Goal: Information Seeking & Learning: Learn about a topic

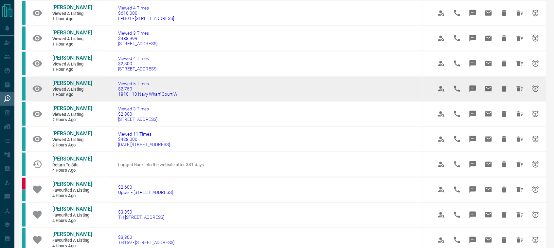
scroll to position [164, 0]
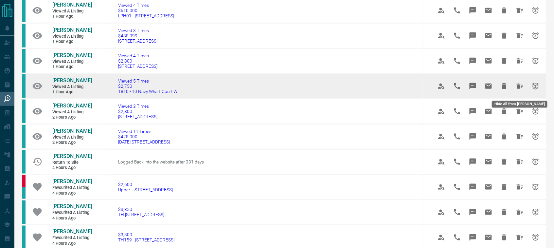
click at [518, 89] on icon "Hide All from Pooja Shrivastava" at bounding box center [519, 85] width 7 height 5
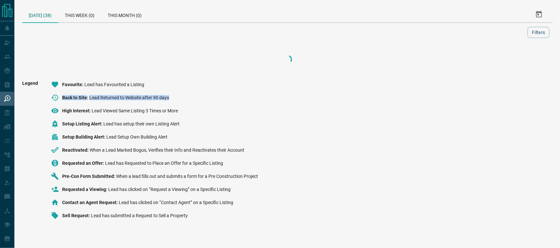
click at [518, 89] on div "Legend Favourite Lead has Favourited a Listing Back to Site Lead Returned to We…" at bounding box center [287, 152] width 530 height 144
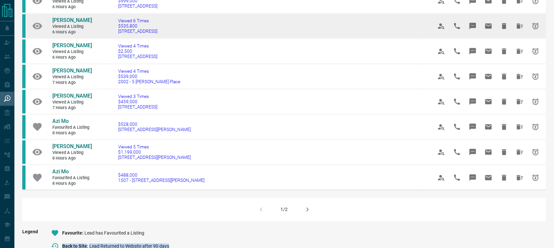
scroll to position [388, 0]
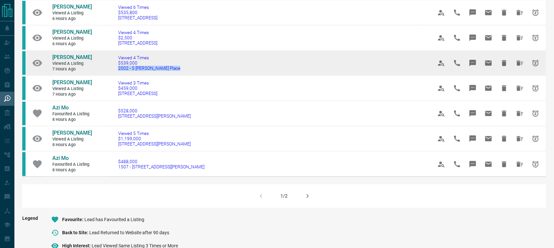
drag, startPoint x: 115, startPoint y: 58, endPoint x: 181, endPoint y: 65, distance: 66.1
click at [181, 65] on td "Viewed 4 Times $539,000 2002 - 5 [PERSON_NAME] Place" at bounding box center [265, 62] width 314 height 25
copy span "2002 - 5 [PERSON_NAME] Place"
click at [69, 54] on span "[PERSON_NAME]" at bounding box center [72, 57] width 40 height 6
click at [517, 59] on icon "Hide All from Biren Desai" at bounding box center [520, 63] width 8 height 8
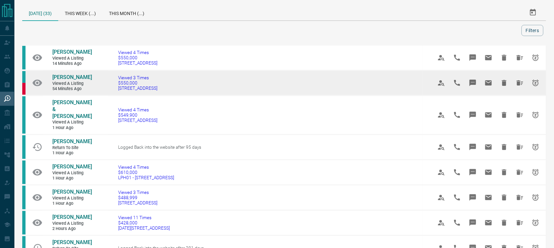
scroll to position [0, 0]
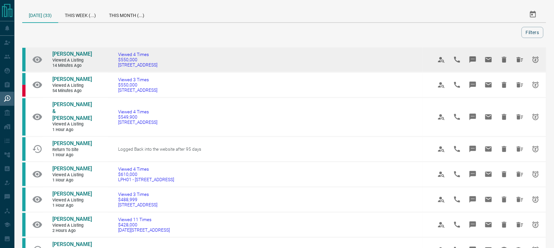
drag, startPoint x: 113, startPoint y: 64, endPoint x: 159, endPoint y: 66, distance: 45.2
click at [159, 66] on td "Viewed 4 Times $550,000 [STREET_ADDRESS]" at bounding box center [265, 59] width 314 height 25
copy span "[STREET_ADDRESS]"
click at [56, 52] on span "[PERSON_NAME]" at bounding box center [72, 54] width 40 height 6
click at [521, 57] on icon "Hide All from Alex Hess" at bounding box center [520, 60] width 8 height 8
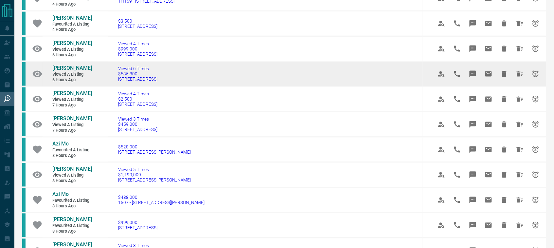
scroll to position [296, 0]
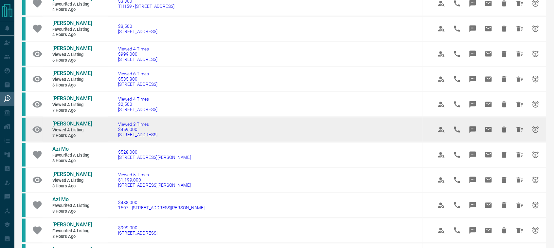
drag, startPoint x: 182, startPoint y: 129, endPoint x: 117, endPoint y: 130, distance: 65.4
click at [117, 130] on td "Viewed 3 Times $459,000 [STREET_ADDRESS]" at bounding box center [265, 129] width 314 height 25
copy span "[STREET_ADDRESS]"
click at [77, 121] on span "[PERSON_NAME]" at bounding box center [72, 124] width 40 height 6
click at [517, 127] on icon "Hide All from Trevor Fettes" at bounding box center [519, 129] width 7 height 5
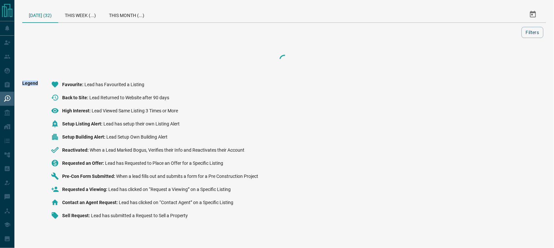
scroll to position [0, 0]
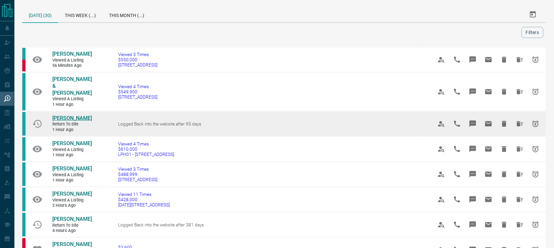
click at [57, 115] on span "[PERSON_NAME]" at bounding box center [72, 118] width 40 height 6
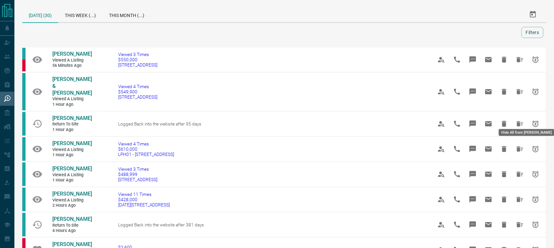
click at [519, 121] on icon "Hide All from JJ LIUUU" at bounding box center [519, 123] width 7 height 5
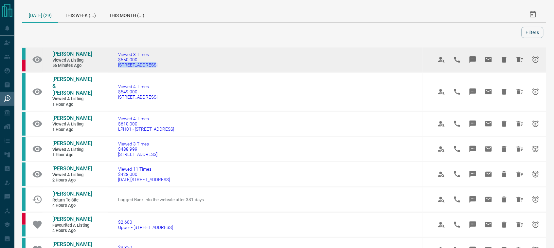
drag, startPoint x: 156, startPoint y: 67, endPoint x: 115, endPoint y: 69, distance: 40.2
click at [115, 69] on td "Viewed 3 Times $550,000 [STREET_ADDRESS]" at bounding box center [265, 59] width 314 height 25
copy span "[STREET_ADDRESS]"
click at [74, 53] on span "[PERSON_NAME]" at bounding box center [72, 54] width 40 height 6
click at [518, 59] on icon "Hide All from Renat Ibragimov" at bounding box center [519, 59] width 7 height 5
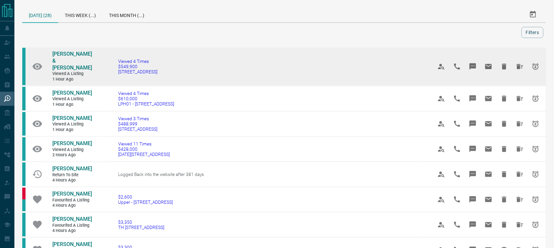
click at [179, 69] on td "Viewed 4 Times $549,900 [STREET_ADDRESS]" at bounding box center [265, 66] width 314 height 39
click at [178, 69] on td "Viewed 4 Times $549,900 [STREET_ADDRESS]" at bounding box center [265, 66] width 314 height 39
click at [172, 66] on td "Viewed 4 Times $549,900 [STREET_ADDRESS]" at bounding box center [265, 66] width 314 height 39
click at [115, 69] on td "Viewed 4 Times $549,900 [STREET_ADDRESS]" at bounding box center [265, 66] width 314 height 39
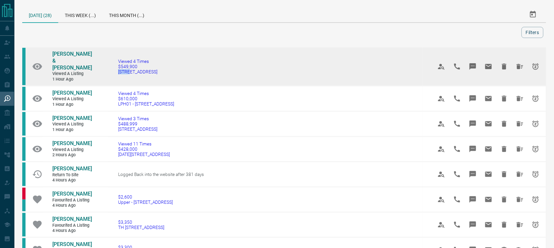
click at [115, 69] on td "Viewed 4 Times $549,900 [STREET_ADDRESS]" at bounding box center [265, 66] width 314 height 39
copy tr "[STREET_ADDRESS]"
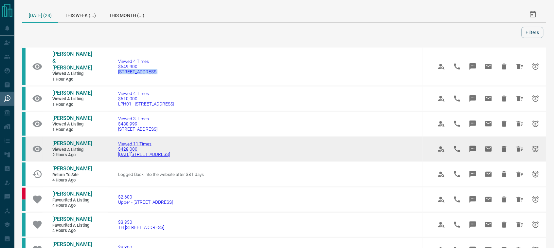
click at [147, 151] on span "[DATE][STREET_ADDRESS]" at bounding box center [144, 153] width 52 height 5
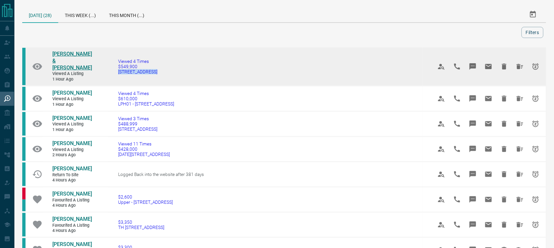
click at [65, 55] on span "[PERSON_NAME] & [PERSON_NAME]" at bounding box center [72, 61] width 40 height 20
click at [519, 62] on icon "Hide All from Anna & Lou Lenarduzzi" at bounding box center [520, 66] width 8 height 8
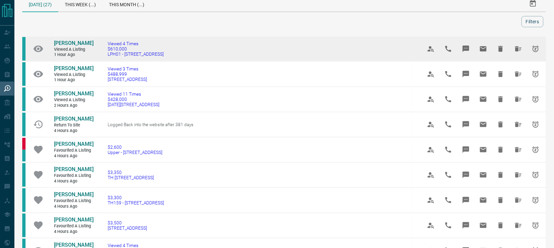
scroll to position [10, 0]
click at [62, 47] on span "Viewed a Listing" at bounding box center [73, 50] width 39 height 6
click at [63, 44] on span "[PERSON_NAME]" at bounding box center [74, 44] width 40 height 6
click at [516, 51] on icon "Hide All from Kata Loi" at bounding box center [518, 49] width 7 height 5
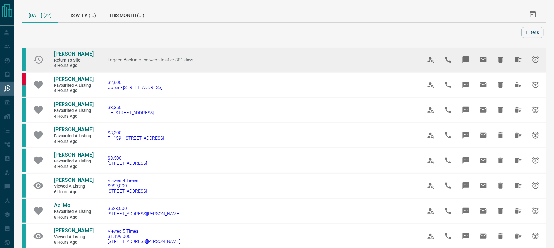
click at [71, 53] on span "[PERSON_NAME]" at bounding box center [74, 54] width 40 height 6
click at [519, 61] on icon "Hide All from Judi Fowler" at bounding box center [518, 60] width 8 height 8
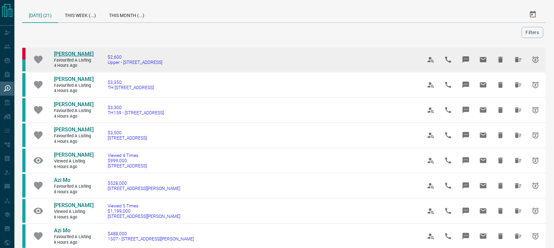
click at [76, 56] on span "[PERSON_NAME]" at bounding box center [74, 54] width 40 height 6
click at [517, 59] on icon "Hide All from Christine Harris" at bounding box center [518, 59] width 7 height 5
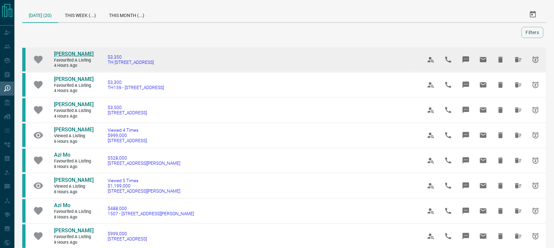
click at [73, 53] on span "[PERSON_NAME]" at bounding box center [74, 54] width 40 height 6
click at [515, 59] on icon "Hide All from Jamila Barrett" at bounding box center [518, 59] width 7 height 5
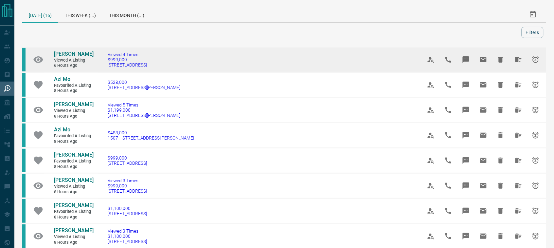
drag, startPoint x: 171, startPoint y: 67, endPoint x: 108, endPoint y: 71, distance: 62.9
click at [108, 71] on td "Viewed 4 Times $999,000 [STREET_ADDRESS]" at bounding box center [255, 59] width 314 height 25
copy span "[STREET_ADDRESS]"
click at [73, 54] on span "[PERSON_NAME]" at bounding box center [74, 54] width 40 height 6
click at [515, 60] on icon "Hide All from Alanna Kit" at bounding box center [518, 59] width 7 height 5
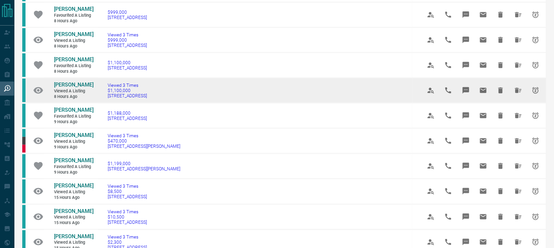
scroll to position [123, 0]
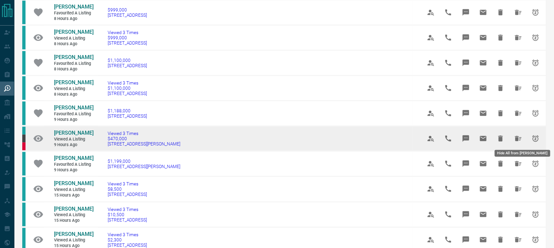
click at [515, 138] on icon "Hide All from Carlos Aedo" at bounding box center [518, 138] width 8 height 8
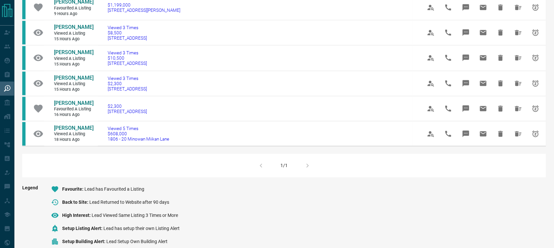
scroll to position [255, 0]
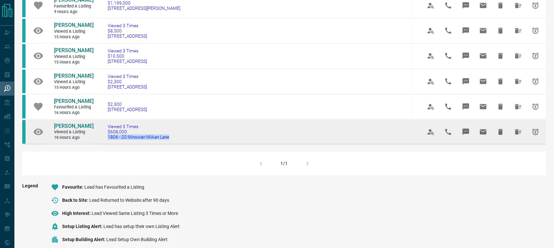
drag, startPoint x: 176, startPoint y: 139, endPoint x: 107, endPoint y: 141, distance: 68.7
click at [107, 141] on td "Viewed 5 Times $608,000 1806 - 20 Minowan [GEOGRAPHIC_DATA]" at bounding box center [255, 131] width 314 height 25
copy span "1806 - 20 Minowan Miikan Lane"
click at [87, 123] on span "[PERSON_NAME]" at bounding box center [74, 126] width 40 height 6
click at [518, 129] on icon "Hide All from Robert Metcalf" at bounding box center [518, 131] width 7 height 5
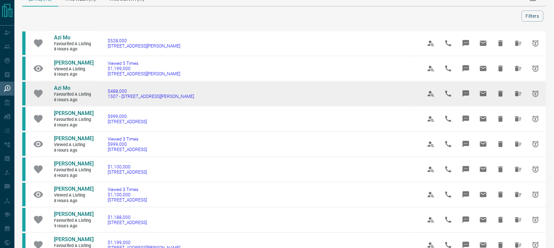
scroll to position [10, 0]
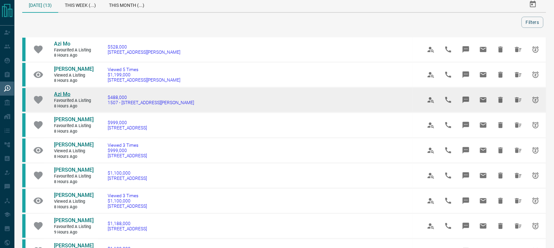
click at [62, 92] on span "Azi Mo" at bounding box center [62, 94] width 16 height 6
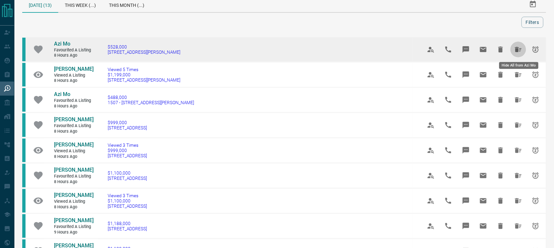
click at [517, 48] on icon "Hide All from Azi Mo" at bounding box center [518, 49] width 7 height 5
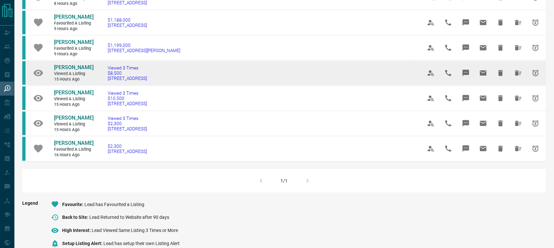
scroll to position [164, 0]
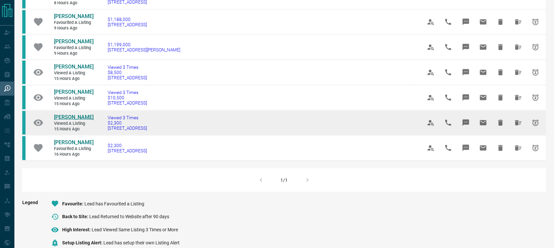
click at [64, 116] on span "[PERSON_NAME]" at bounding box center [74, 117] width 40 height 6
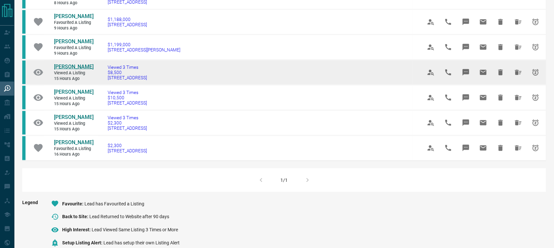
click at [74, 67] on span "[PERSON_NAME]" at bounding box center [74, 66] width 40 height 6
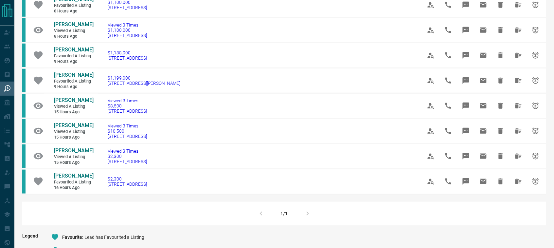
scroll to position [133, 0]
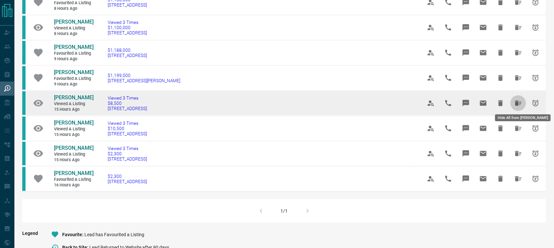
click at [519, 102] on icon "Hide All from Peter Lewis" at bounding box center [518, 103] width 8 height 8
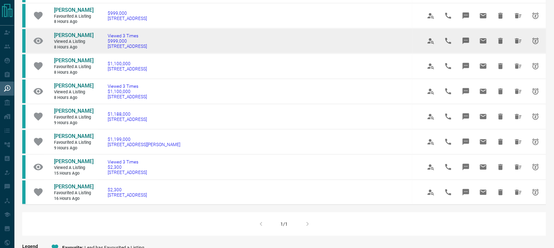
scroll to position [71, 0]
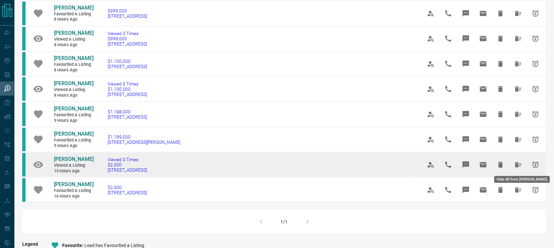
click at [520, 165] on icon "Hide All from Mel Williams" at bounding box center [518, 165] width 8 height 8
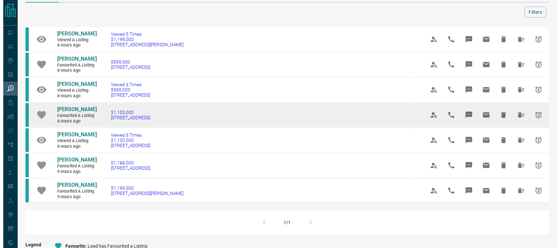
scroll to position [0, 0]
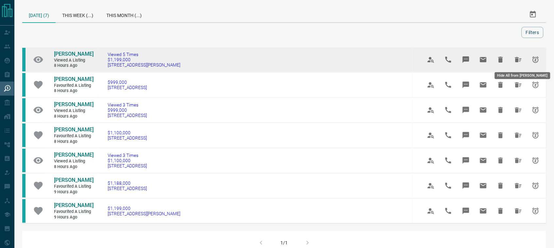
click at [514, 59] on icon "Hide All from Mike Sexton" at bounding box center [518, 60] width 8 height 8
